Goal: Task Accomplishment & Management: Use online tool/utility

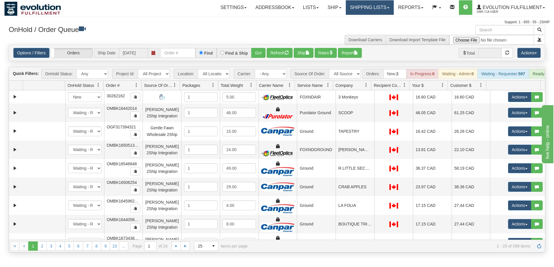
click at [374, 8] on link "Shipping lists" at bounding box center [370, 7] width 48 height 15
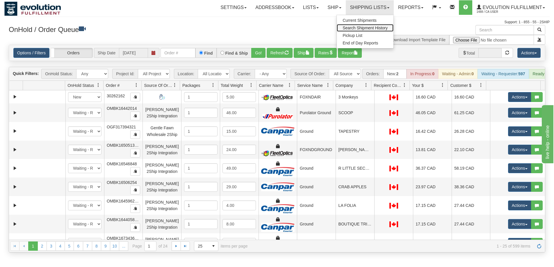
click at [364, 29] on span "Search Shipment History" at bounding box center [365, 28] width 45 height 5
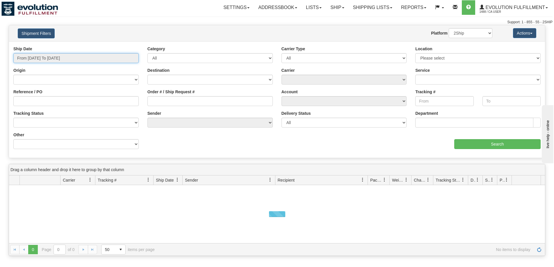
click at [82, 60] on input "From [DATE] To [DATE]" at bounding box center [75, 58] width 125 height 10
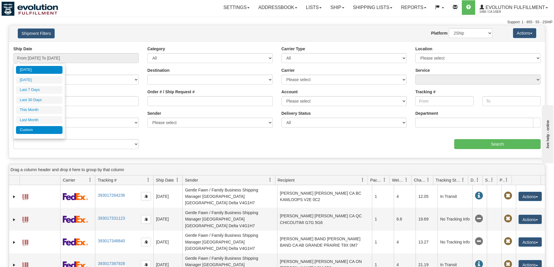
click at [33, 133] on li "Custom" at bounding box center [39, 130] width 47 height 8
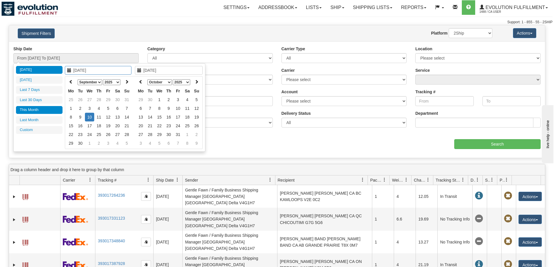
type input "09/01/2025"
type input "09/30/2025"
type input "[DATE]"
type input "09/09/2025"
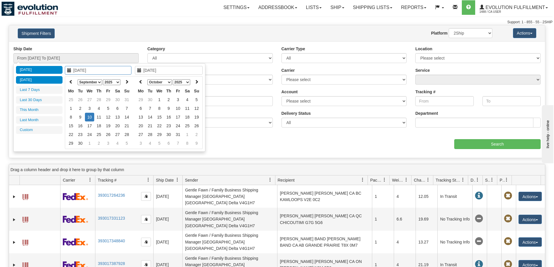
type input "09/09/2025"
click at [33, 81] on li "Yesterday" at bounding box center [39, 80] width 47 height 8
type input "From 09/09/2025 To 09/09/2025"
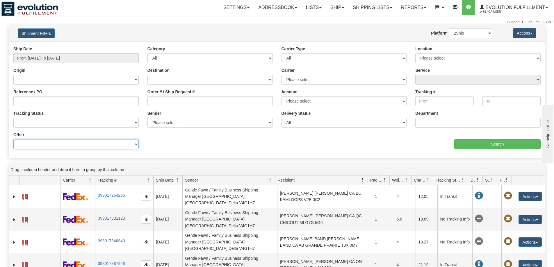
click at [72, 147] on select "Billing Account # Billing Type BOL # (LTL) Commodity Or Documents Consolidation…" at bounding box center [75, 144] width 125 height 10
select select "Recipient_Company"
click at [13, 139] on select "Billing Account # Billing Type BOL # (LTL) Commodity Or Documents Consolidation…" at bounding box center [75, 144] width 125 height 10
click at [171, 147] on input "Value" at bounding box center [209, 144] width 125 height 10
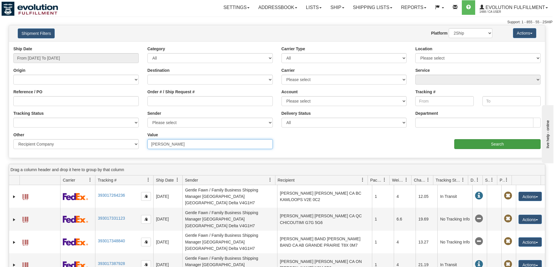
type input "fiona"
click at [501, 145] on input "Search" at bounding box center [497, 144] width 86 height 10
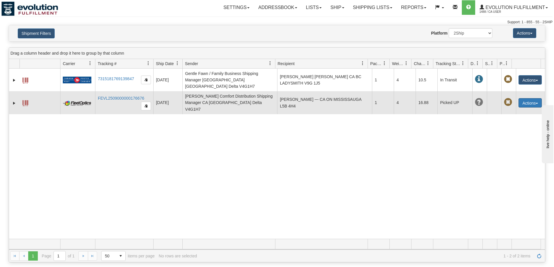
click at [533, 98] on button "Actions" at bounding box center [530, 102] width 23 height 9
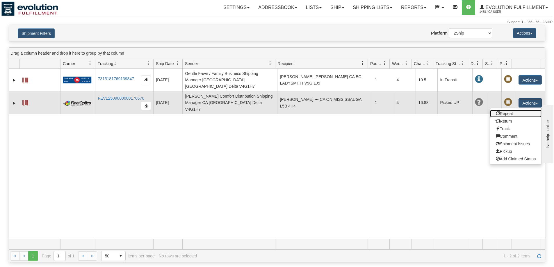
click at [513, 110] on link "Repeat" at bounding box center [516, 114] width 52 height 8
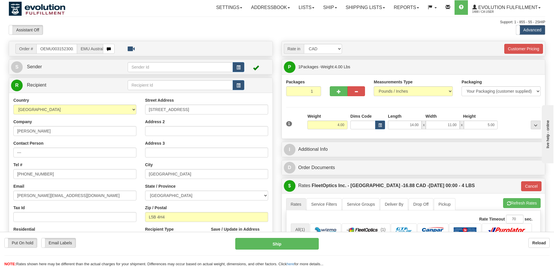
scroll to position [49, 0]
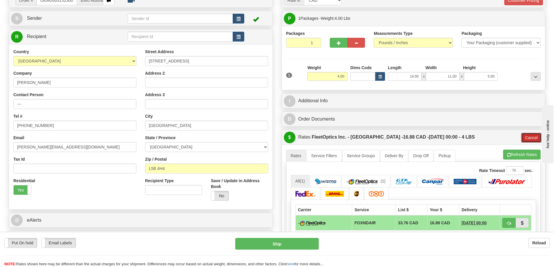
click at [529, 139] on button "Cancel" at bounding box center [531, 138] width 20 height 10
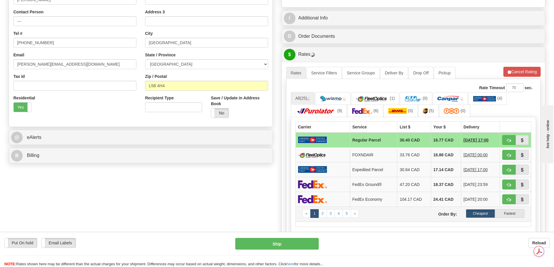
scroll to position [145, 0]
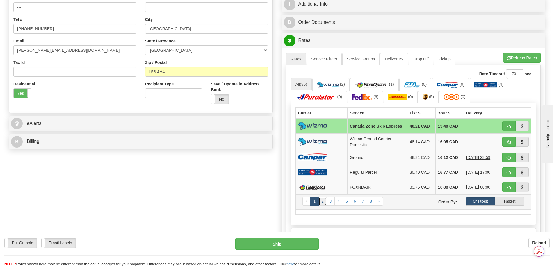
click at [322, 204] on link "2" at bounding box center [322, 201] width 8 height 9
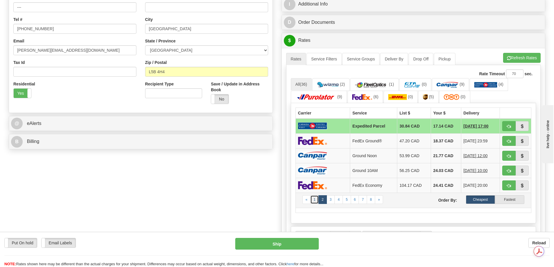
click at [316, 201] on link "1" at bounding box center [314, 199] width 8 height 9
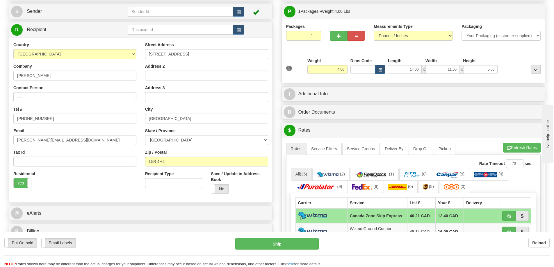
scroll to position [0, 0]
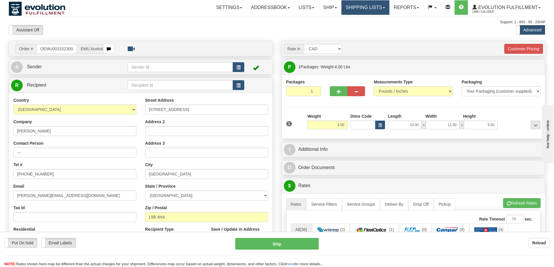
click at [356, 7] on link "Shipping lists" at bounding box center [365, 7] width 48 height 15
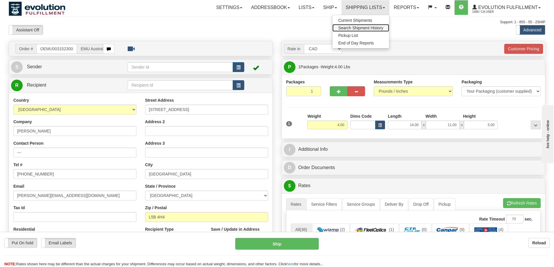
click at [353, 30] on span "Search Shipment History" at bounding box center [360, 28] width 45 height 5
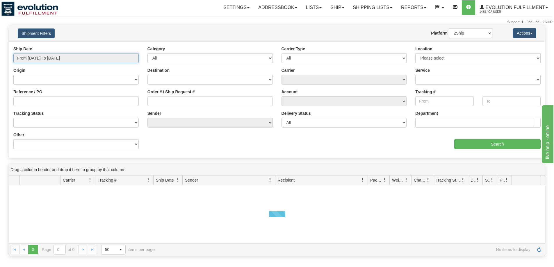
click at [62, 58] on input "From 09/09/2025 To 09/10/2025" at bounding box center [75, 58] width 125 height 10
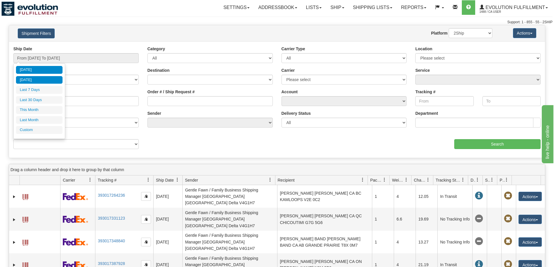
click at [30, 81] on li "Yesterday" at bounding box center [39, 80] width 47 height 8
type input "From 09/09/2025 To 09/09/2025"
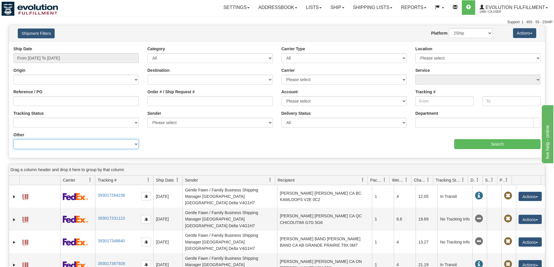
click at [63, 145] on select "Billing Account # Billing Type BOL # (LTL) Commodity Or Documents Consolidation…" at bounding box center [75, 144] width 125 height 10
select select "Recipient_Company"
click at [13, 139] on select "Billing Account # Billing Type BOL # (LTL) Commodity Or Documents Consolidation…" at bounding box center [75, 144] width 125 height 10
click at [171, 146] on input "Value" at bounding box center [209, 144] width 125 height 10
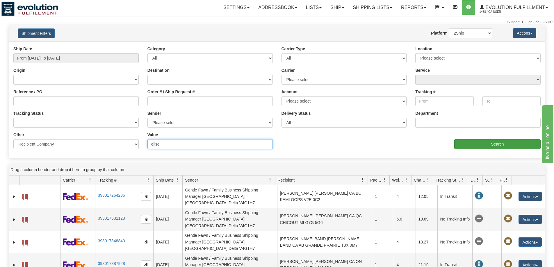
type input "elise"
click at [472, 146] on input "Search" at bounding box center [497, 144] width 86 height 10
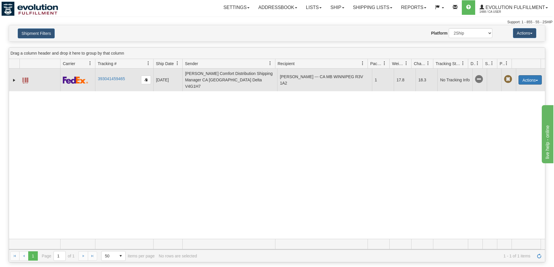
click at [524, 77] on button "Actions" at bounding box center [530, 79] width 23 height 9
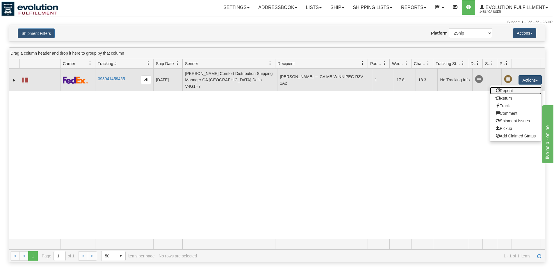
click at [513, 87] on link "Repeat" at bounding box center [516, 91] width 52 height 8
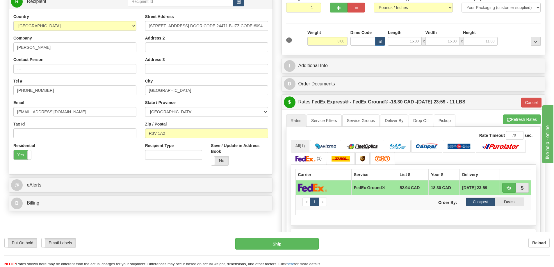
scroll to position [97, 0]
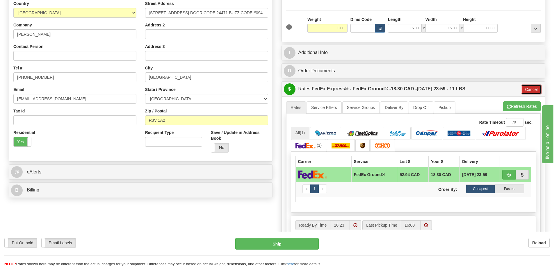
click at [530, 87] on button "Cancel" at bounding box center [531, 90] width 20 height 10
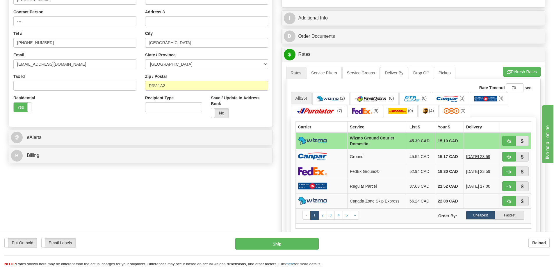
scroll to position [145, 0]
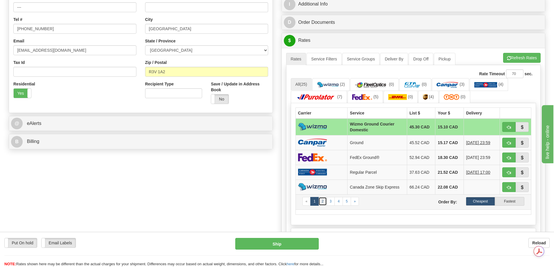
click at [324, 201] on link "2" at bounding box center [322, 201] width 8 height 9
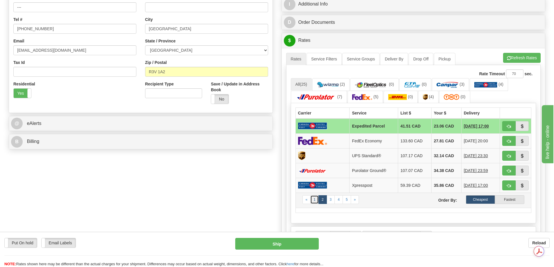
click at [314, 199] on link "1" at bounding box center [314, 199] width 8 height 9
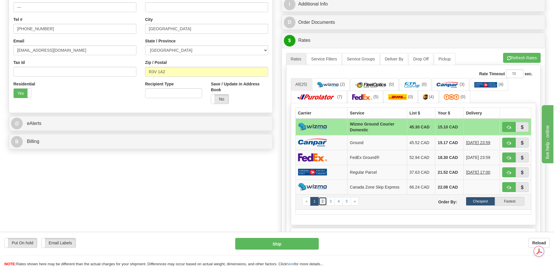
click at [325, 200] on link "2" at bounding box center [322, 201] width 8 height 9
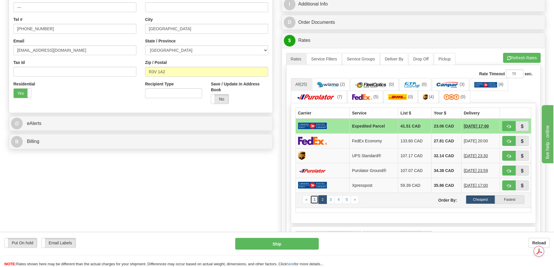
click at [314, 201] on link "1" at bounding box center [314, 199] width 8 height 9
